Goal: Task Accomplishment & Management: Manage account settings

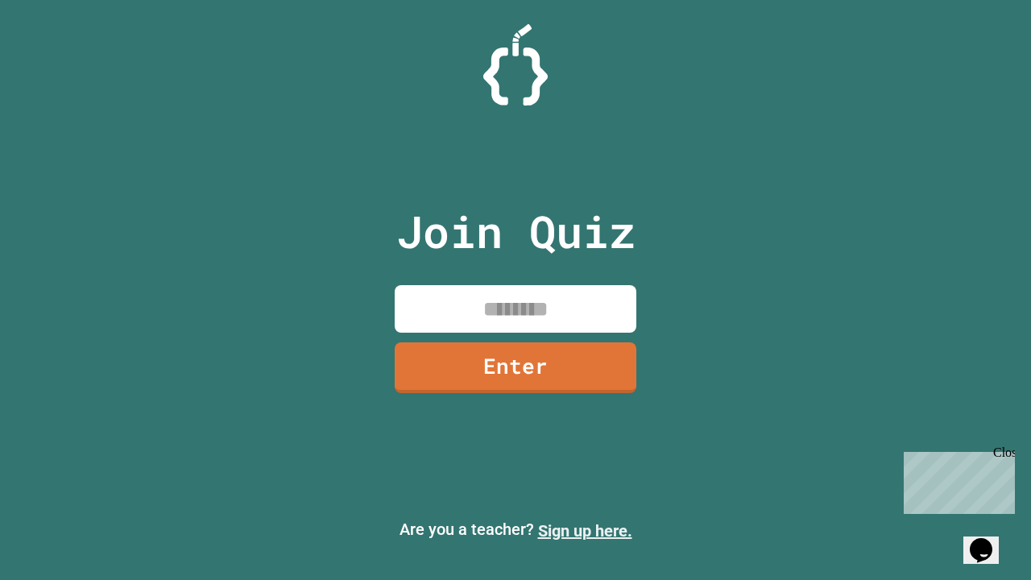
click at [585, 531] on link "Sign up here." at bounding box center [585, 530] width 94 height 19
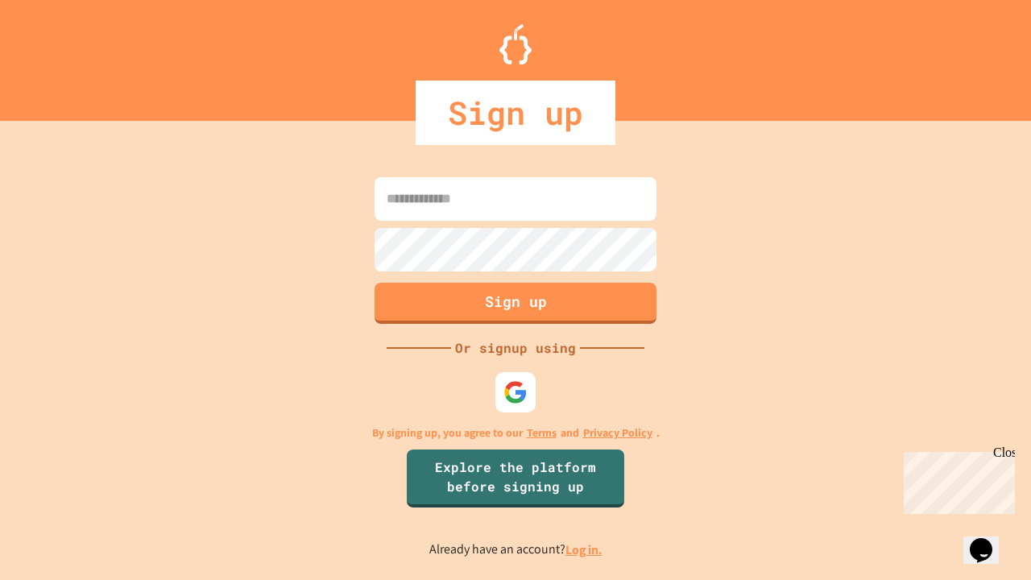
click at [585, 550] on link "Log in." at bounding box center [584, 549] width 37 height 17
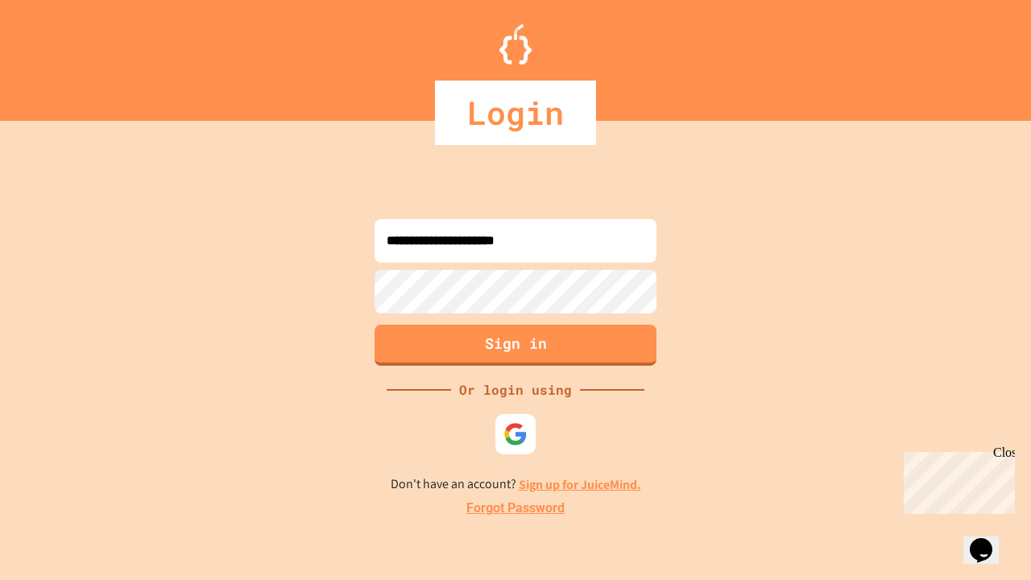
type input "**********"
